Goal: Task Accomplishment & Management: Use online tool/utility

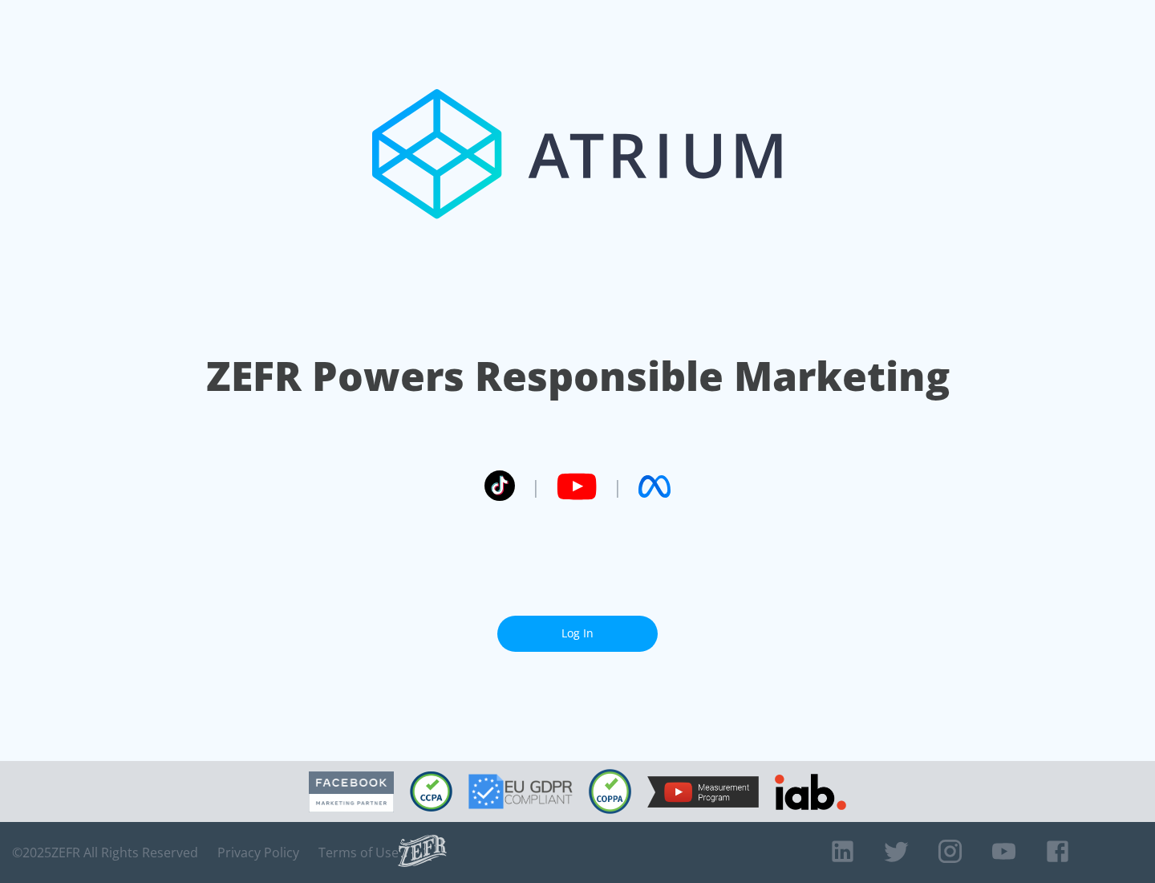
click at [578, 633] on link "Log In" at bounding box center [577, 633] width 160 height 36
